Goal: Information Seeking & Learning: Check status

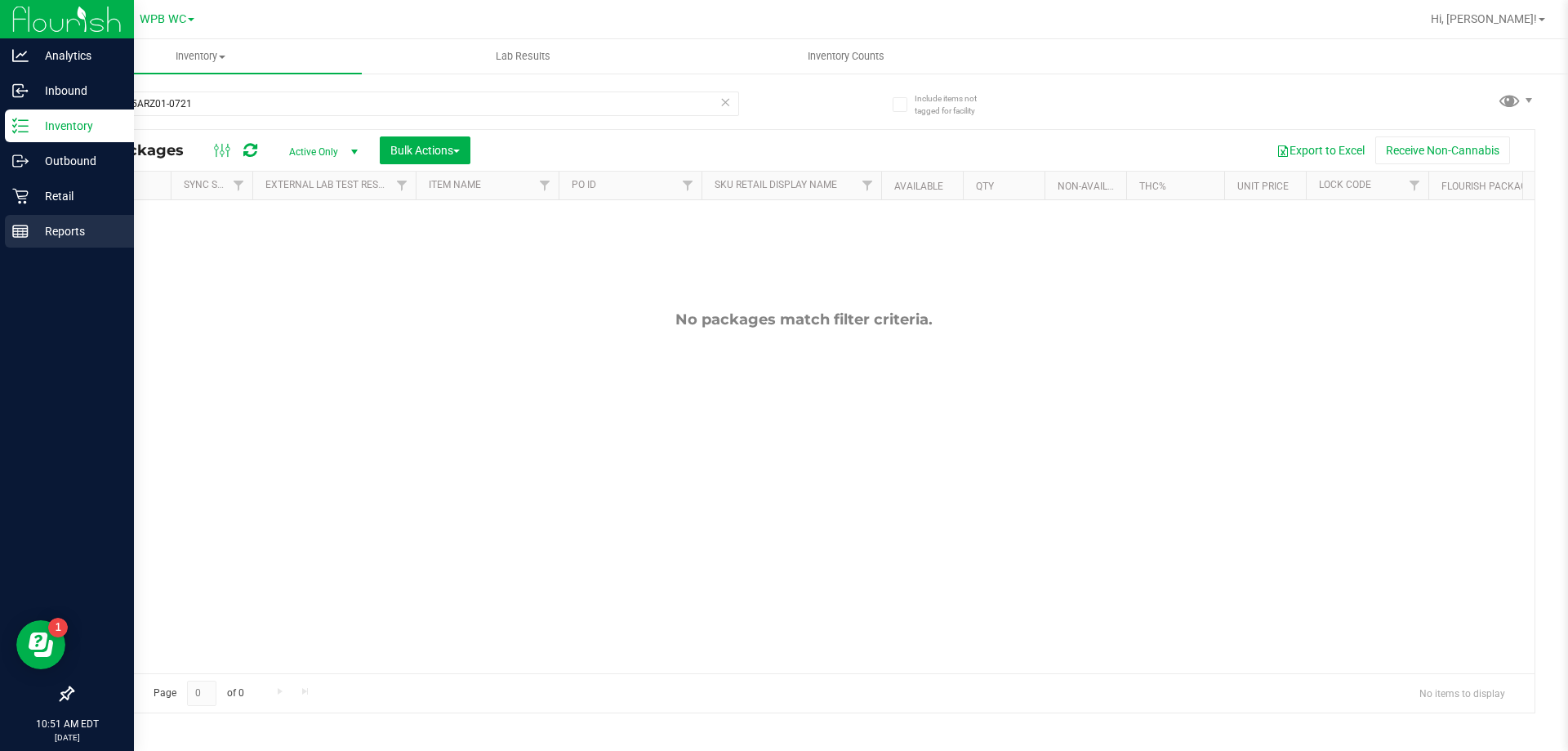
click at [38, 226] on p "Reports" at bounding box center [77, 231] width 98 height 19
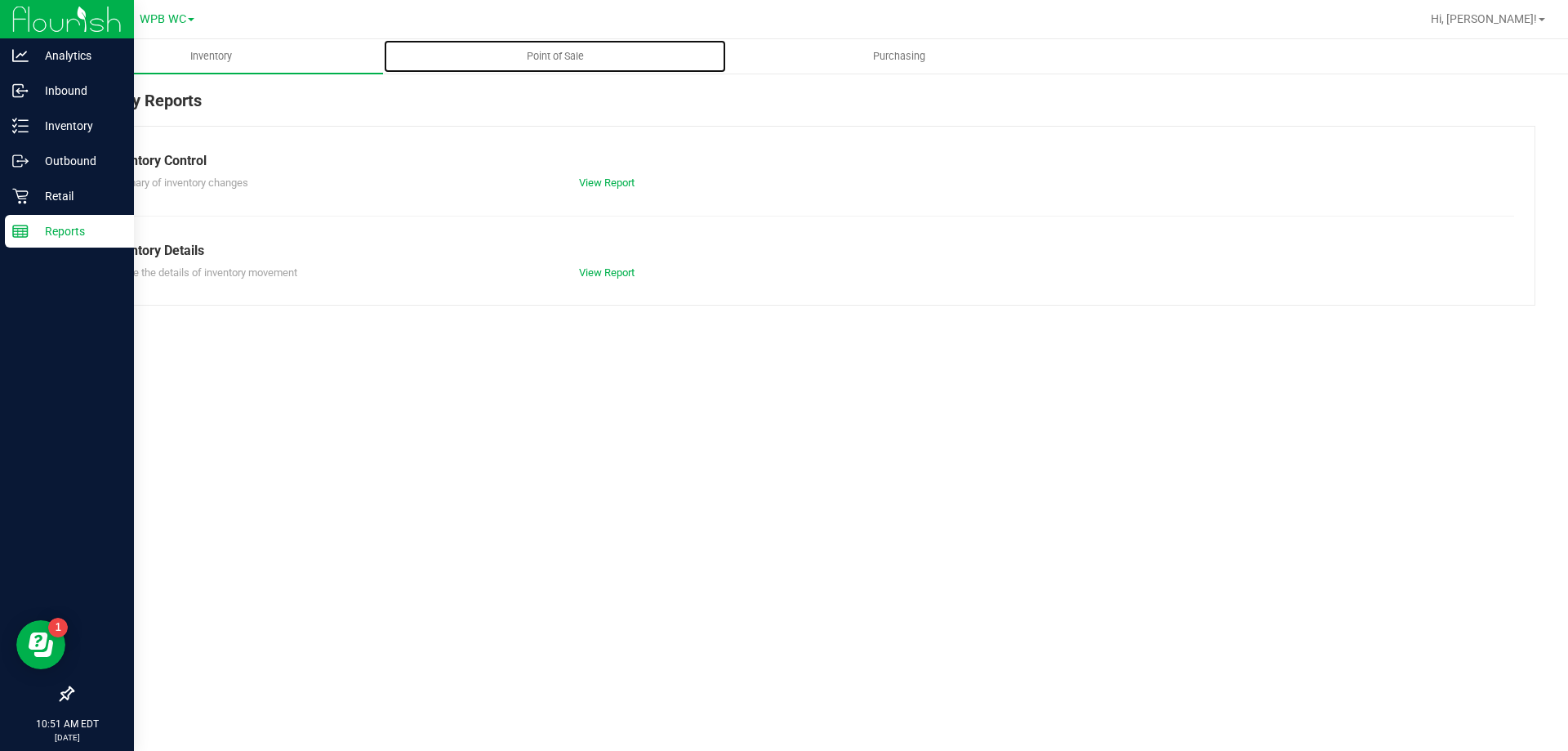
click at [521, 63] on span "Point of Sale" at bounding box center [555, 56] width 101 height 15
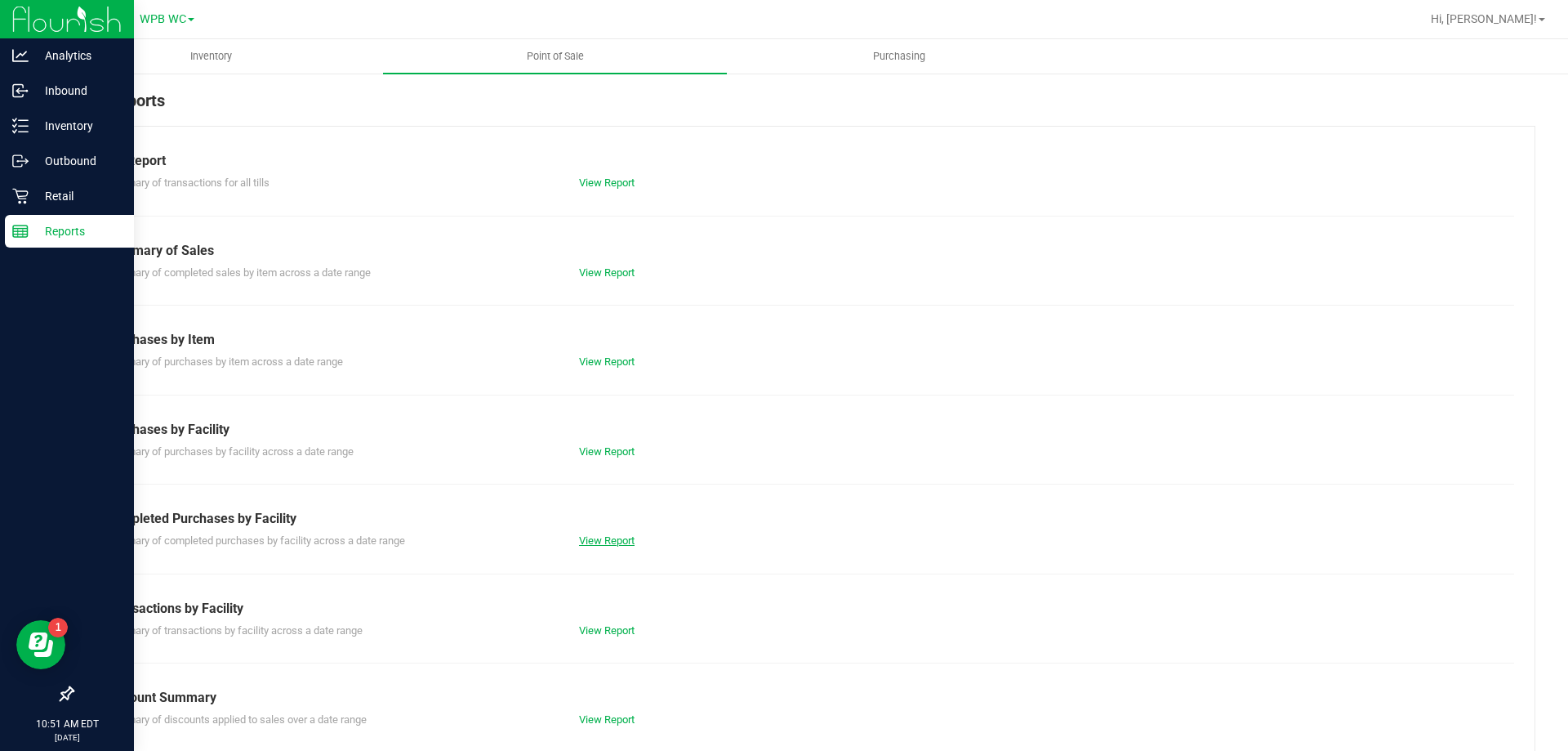
click at [601, 544] on link "View Report" at bounding box center [607, 541] width 55 height 12
